Goal: Obtain resource: Obtain resource

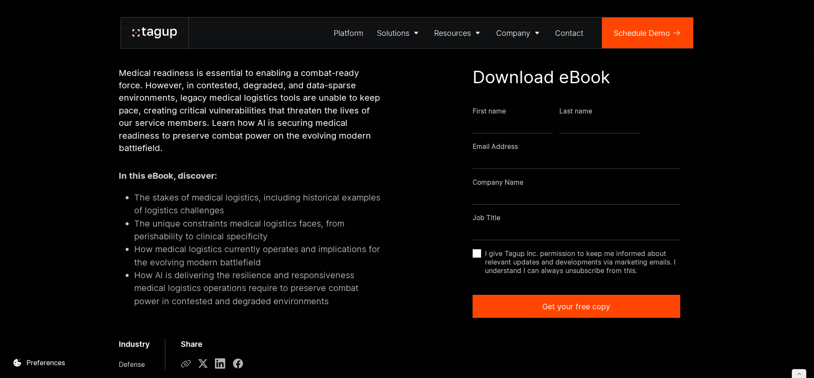
scroll to position [208, 0]
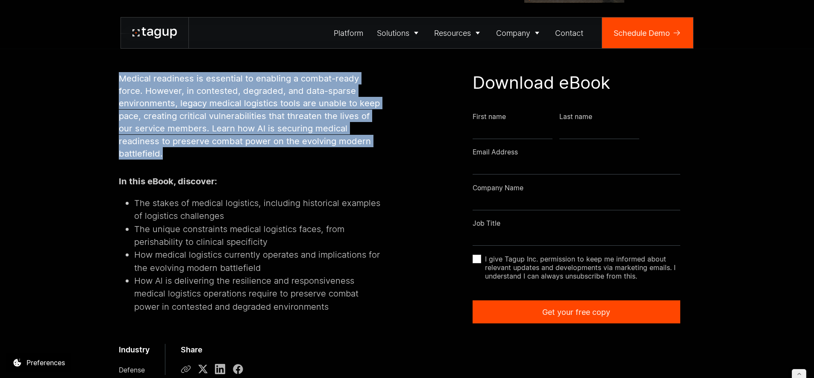
drag, startPoint x: 120, startPoint y: 78, endPoint x: 191, endPoint y: 155, distance: 104.9
click at [191, 157] on p "Medical readiness is essential to enabling a combat-ready force. However, in co…" at bounding box center [251, 116] width 265 height 88
copy p "Medical readiness is essential to enabling a combat-ready force. However, in co…"
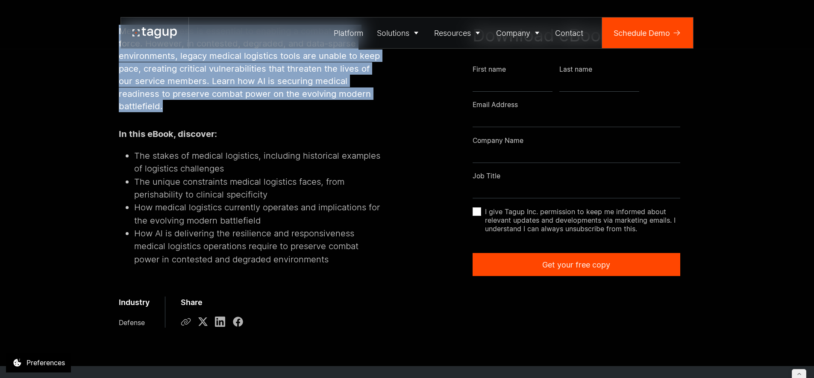
scroll to position [0, 0]
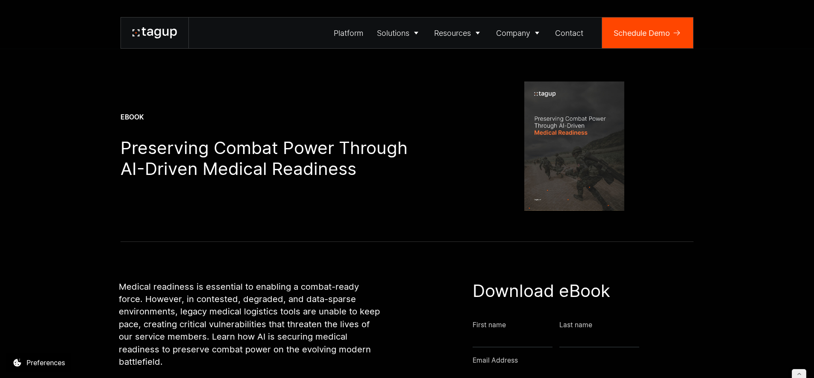
click at [323, 164] on h1 "Preserving Combat Power Through AI-Driven Medical Readiness" at bounding box center [272, 159] width 304 height 42
